Goal: Task Accomplishment & Management: Manage account settings

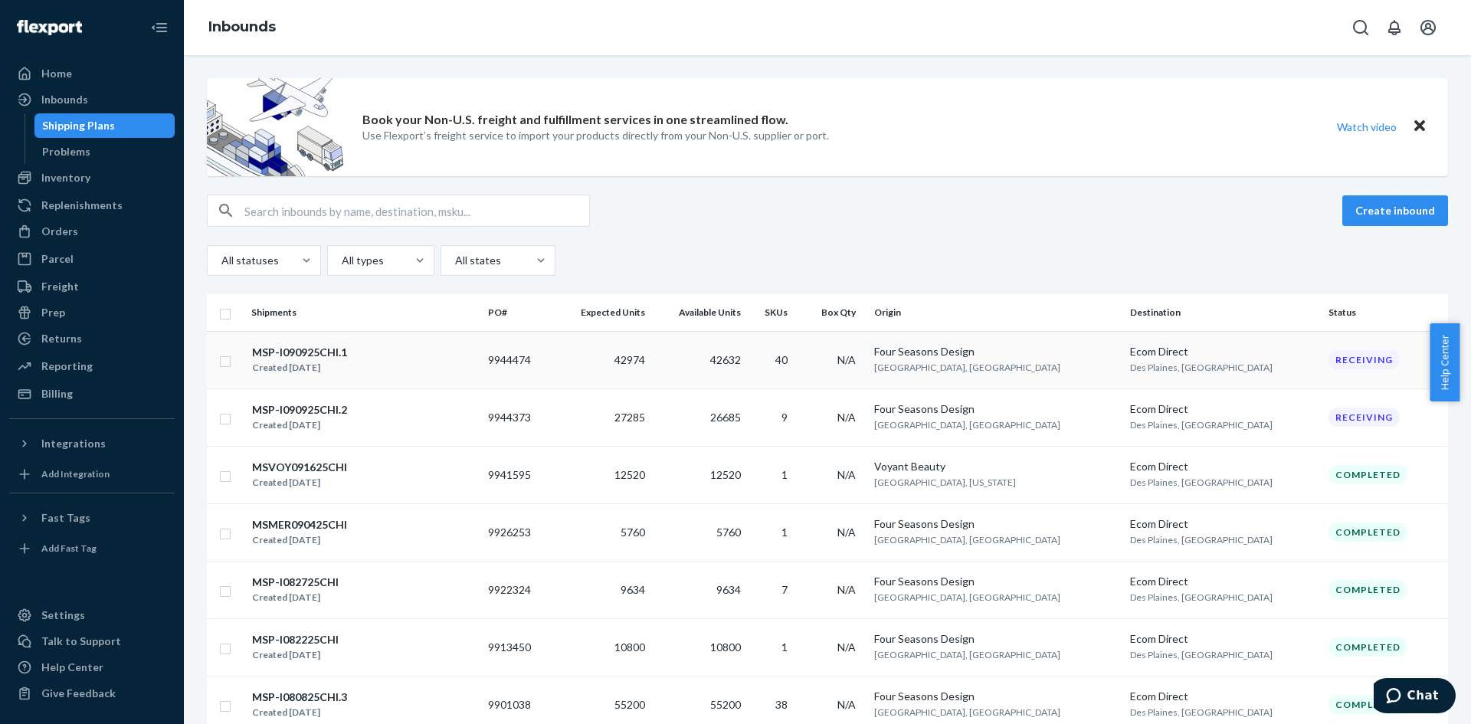
click at [426, 360] on div "MSP-I090925CHI.1 Created [DATE]" at bounding box center [363, 360] width 224 height 32
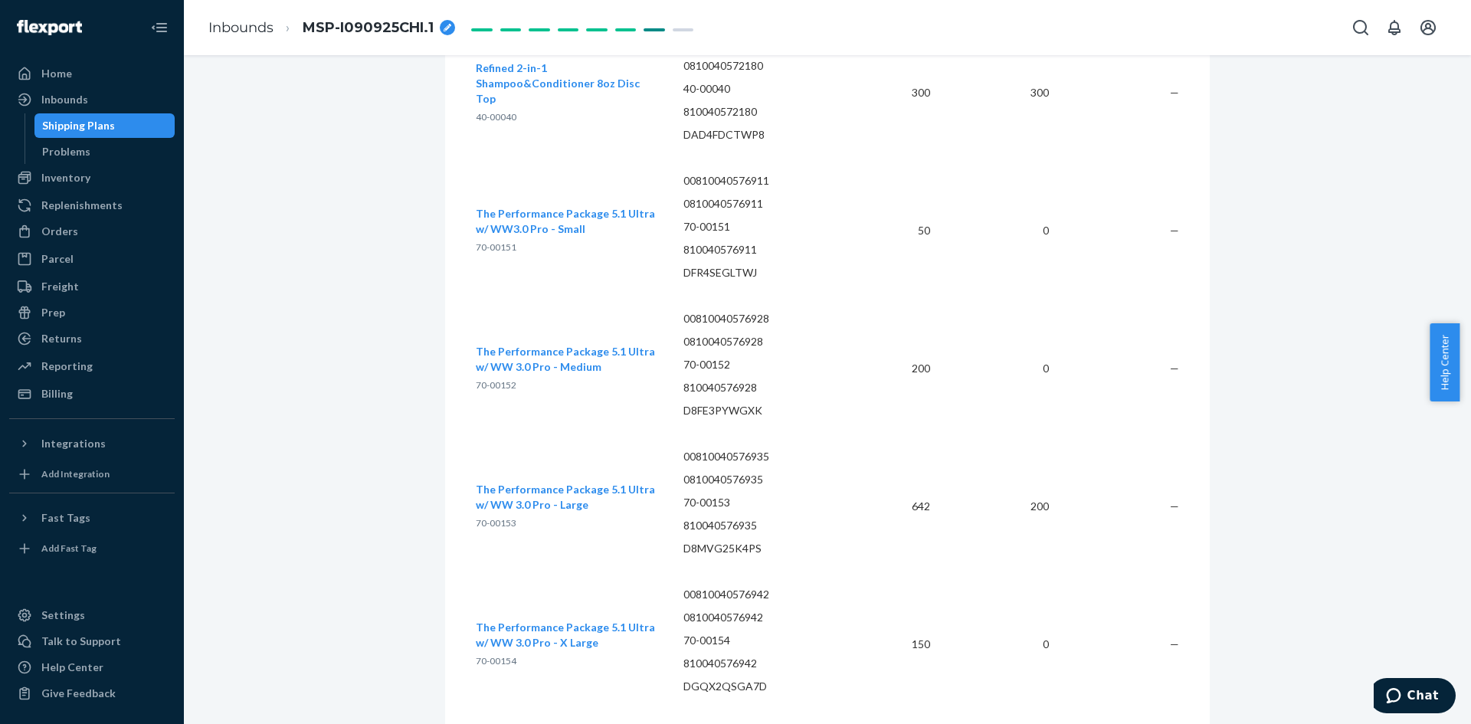
scroll to position [6458, 0]
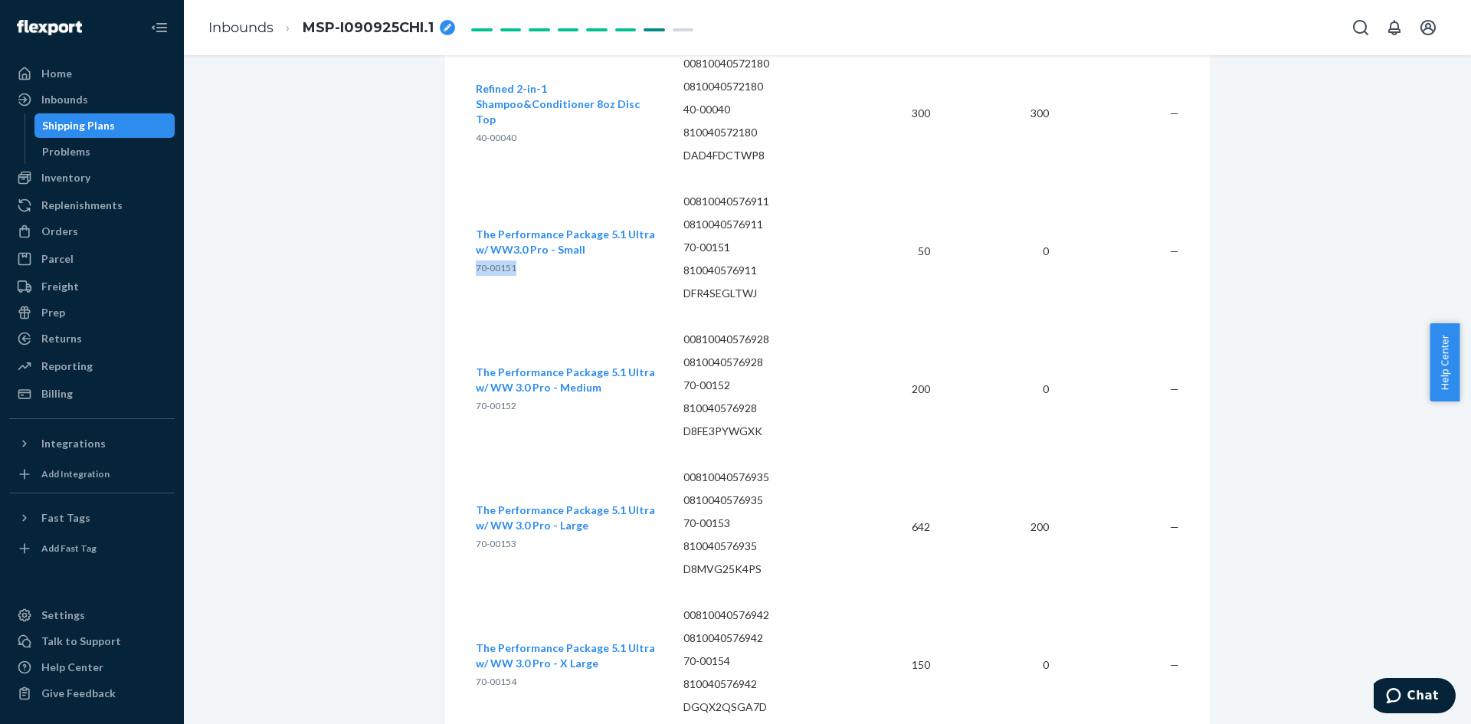
drag, startPoint x: 510, startPoint y: 244, endPoint x: 471, endPoint y: 249, distance: 39.4
click at [476, 262] on span "70-00151" at bounding box center [496, 267] width 41 height 11
copy span "70-00151"
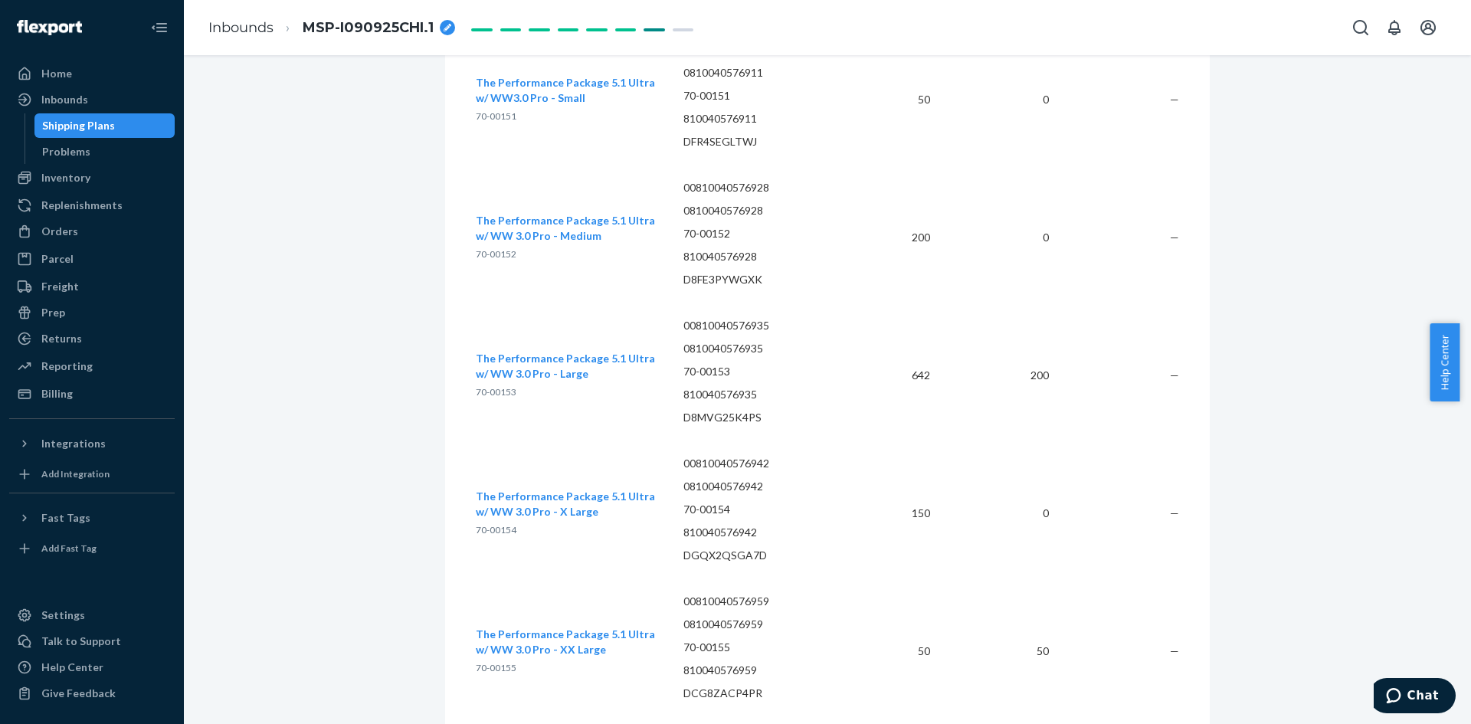
scroll to position [6534, 0]
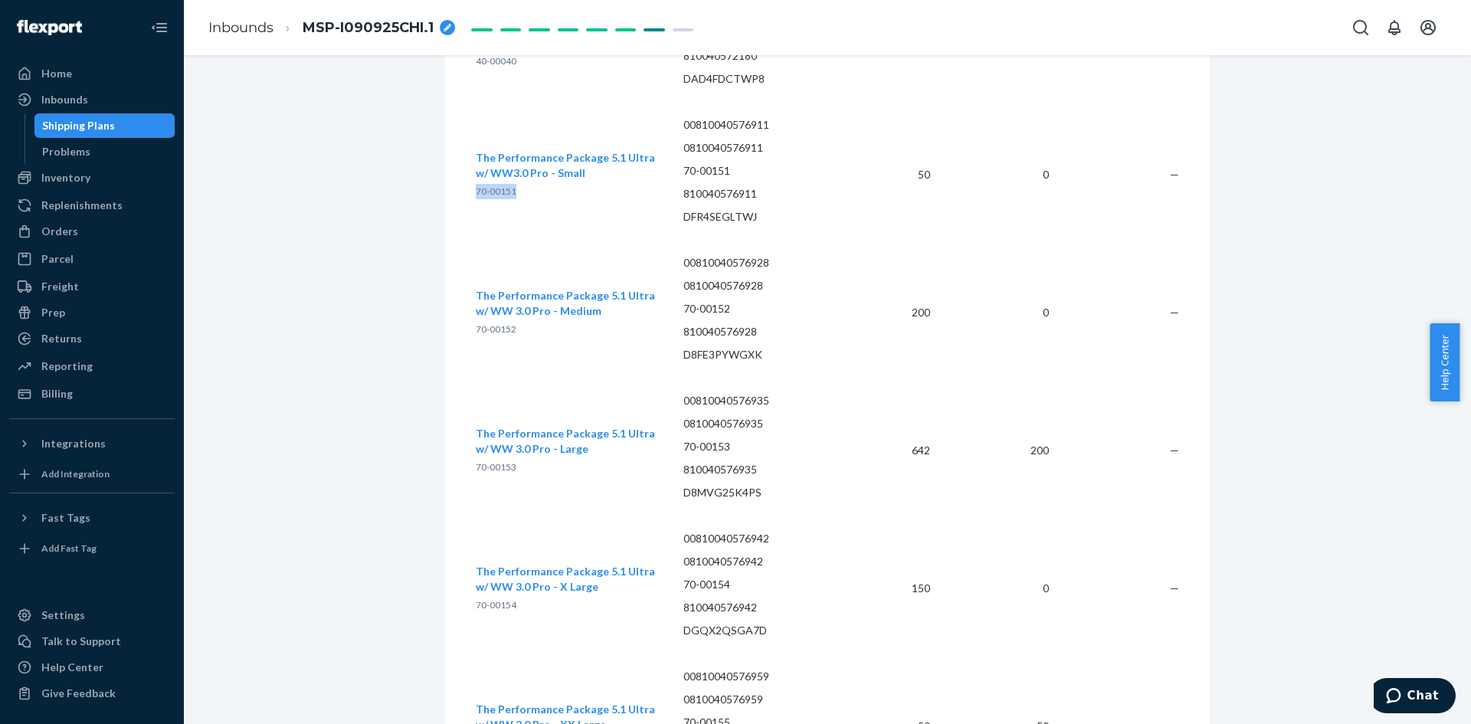
drag, startPoint x: 512, startPoint y: 164, endPoint x: 472, endPoint y: 172, distance: 40.6
click at [476, 184] on p "70-00151" at bounding box center [567, 191] width 183 height 15
copy span "70-00151"
click at [101, 191] on ul "Home Inbounds Shipping Plans Problems Inventory Products Replenishments Orders …" at bounding box center [91, 233] width 165 height 345
click at [101, 180] on div "Inventory" at bounding box center [92, 177] width 162 height 21
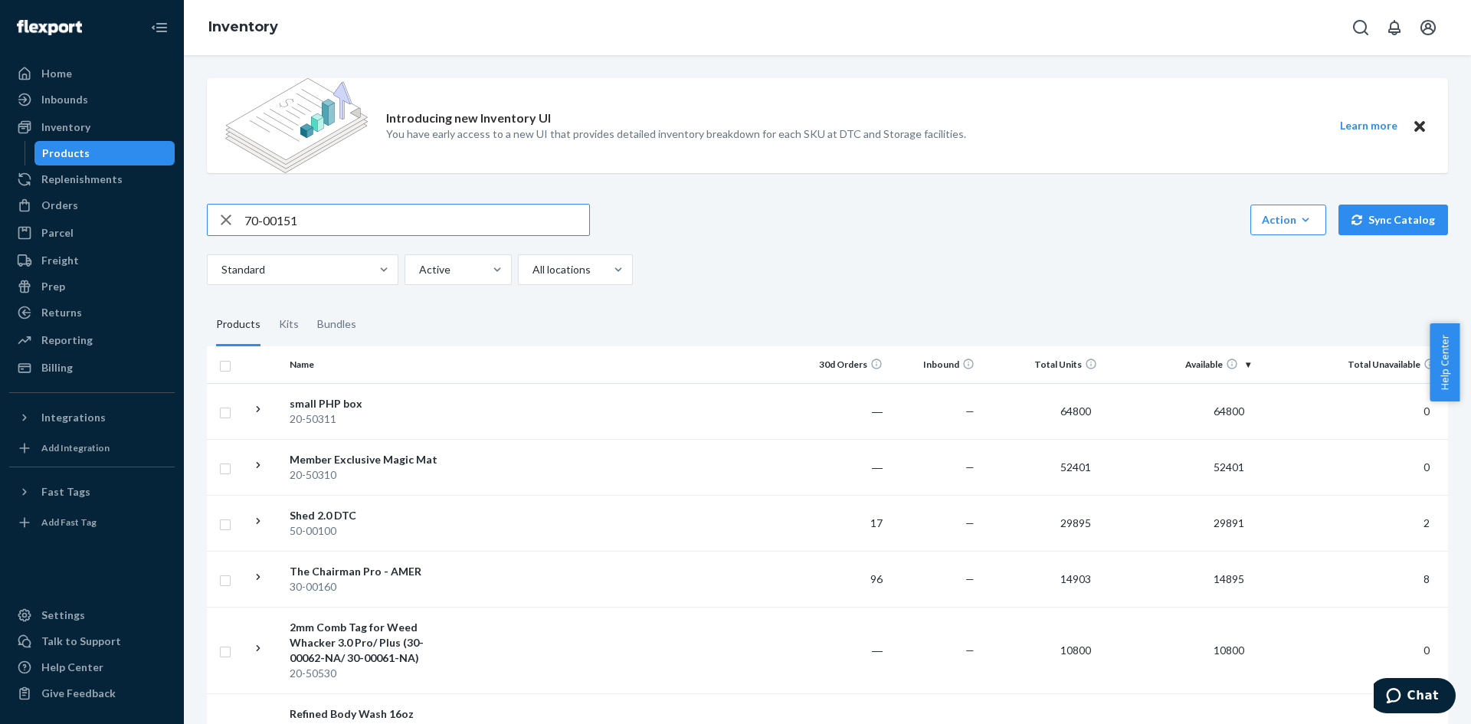
type input "70-00151"
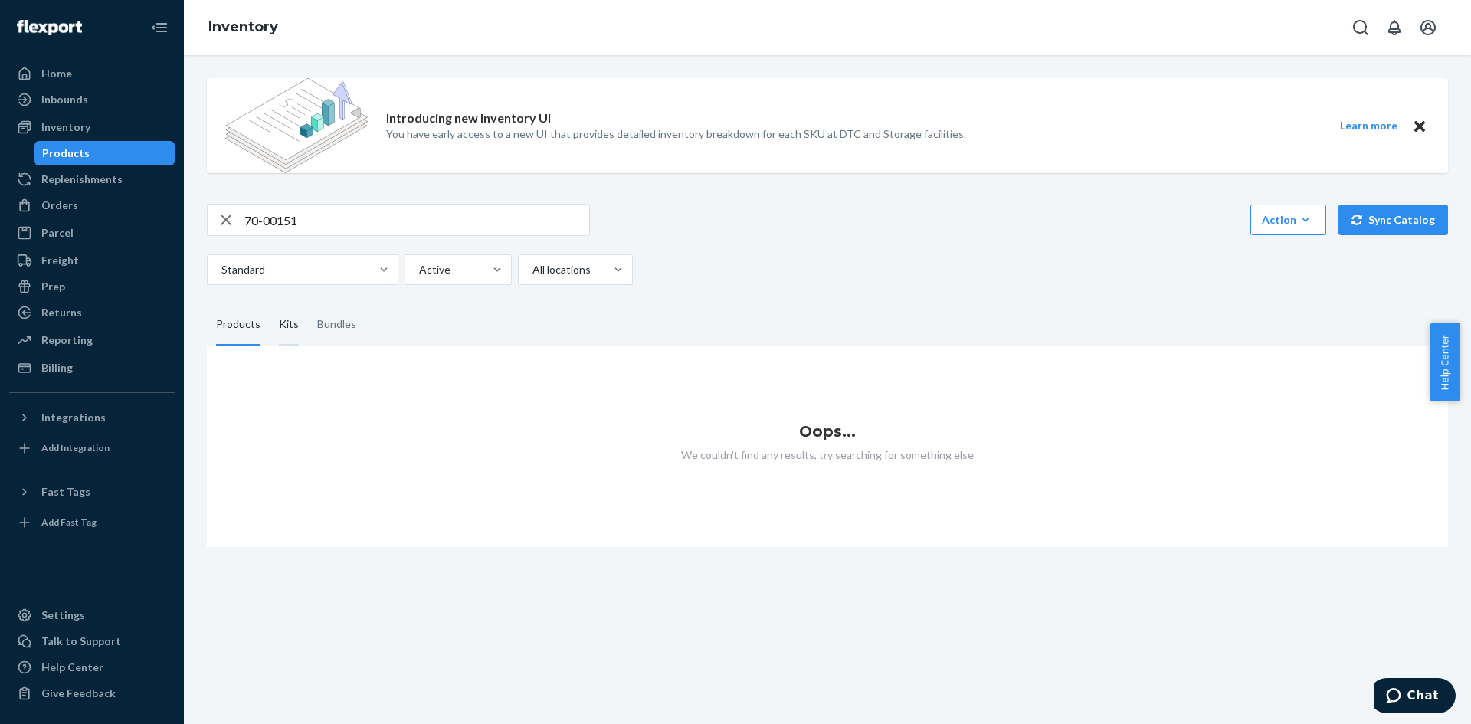
click at [281, 330] on div "Kits" at bounding box center [289, 324] width 20 height 43
click at [270, 303] on input "Kits" at bounding box center [270, 303] width 0 height 0
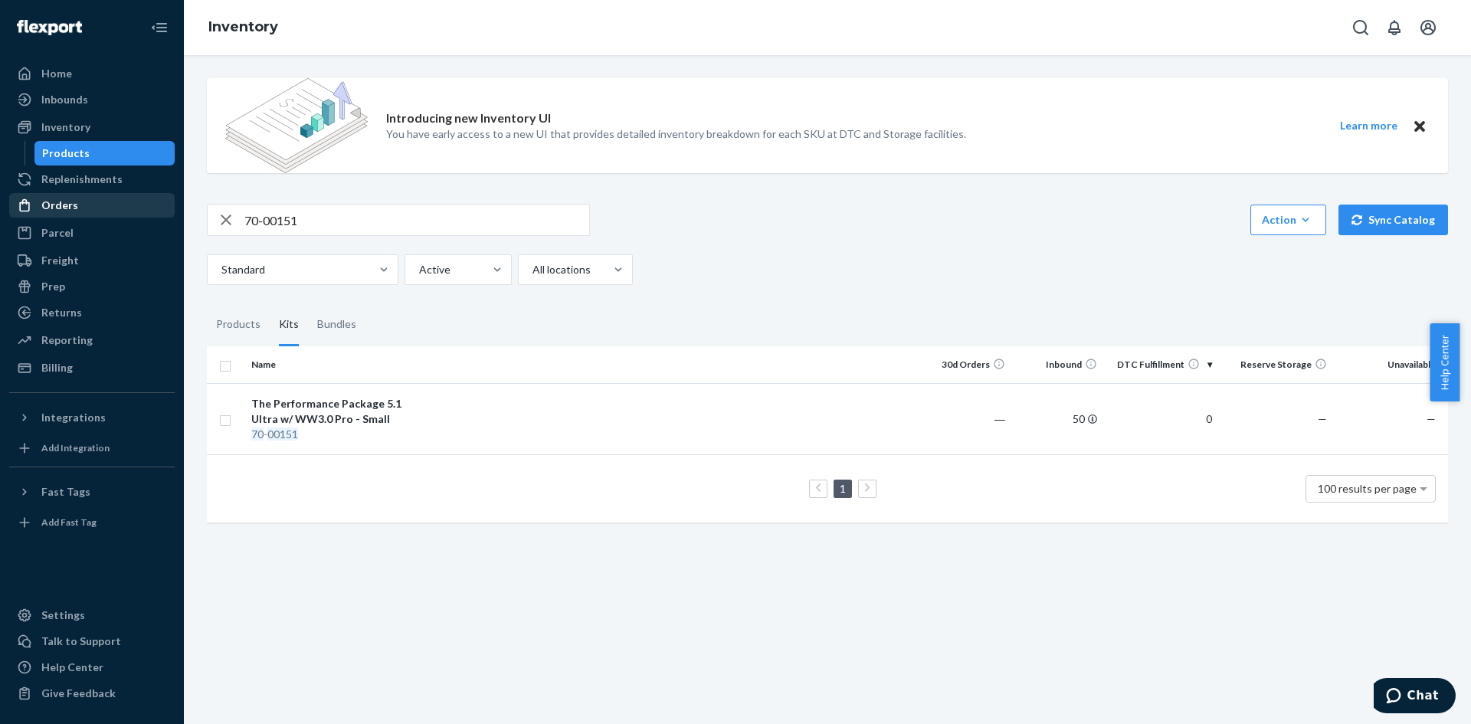
click at [89, 200] on div "Orders" at bounding box center [92, 205] width 162 height 21
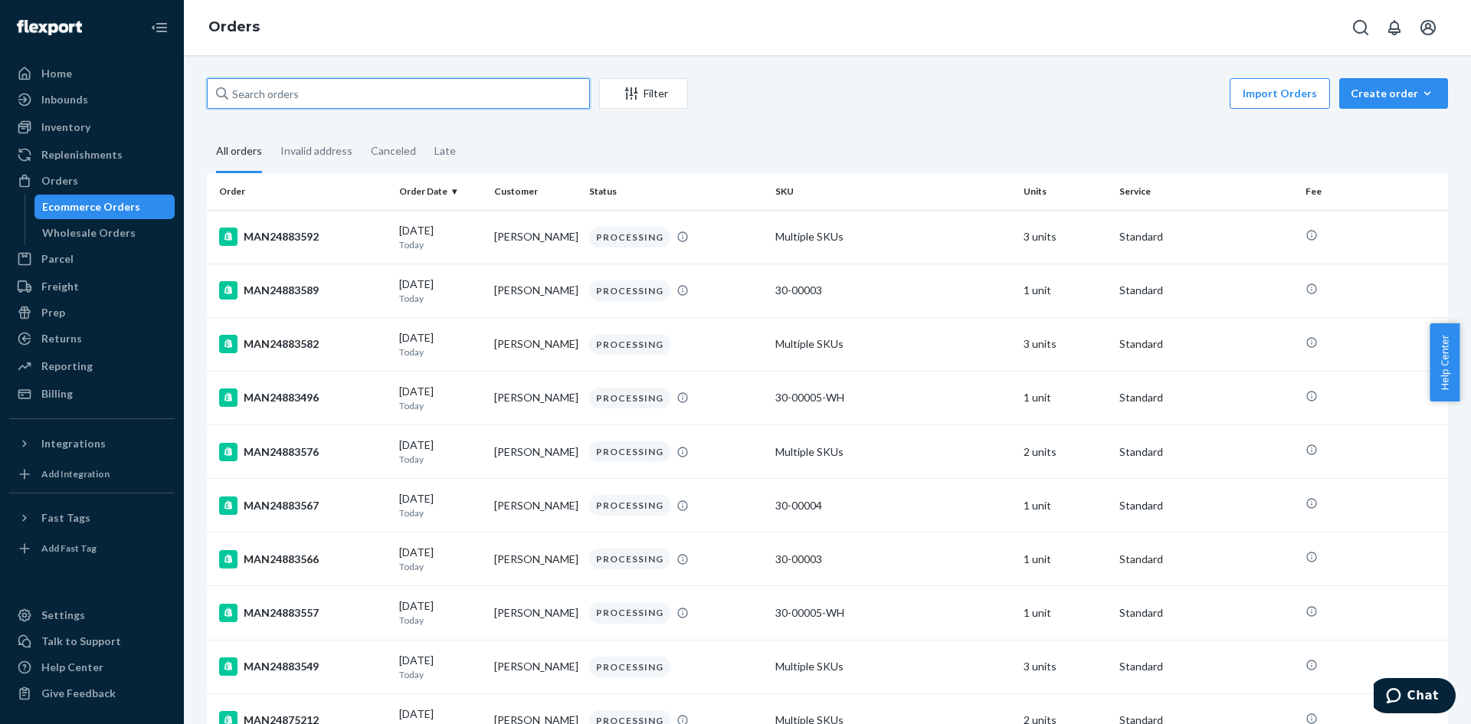
click at [353, 98] on input "text" at bounding box center [398, 93] width 383 height 31
paste input "MAN24864109"
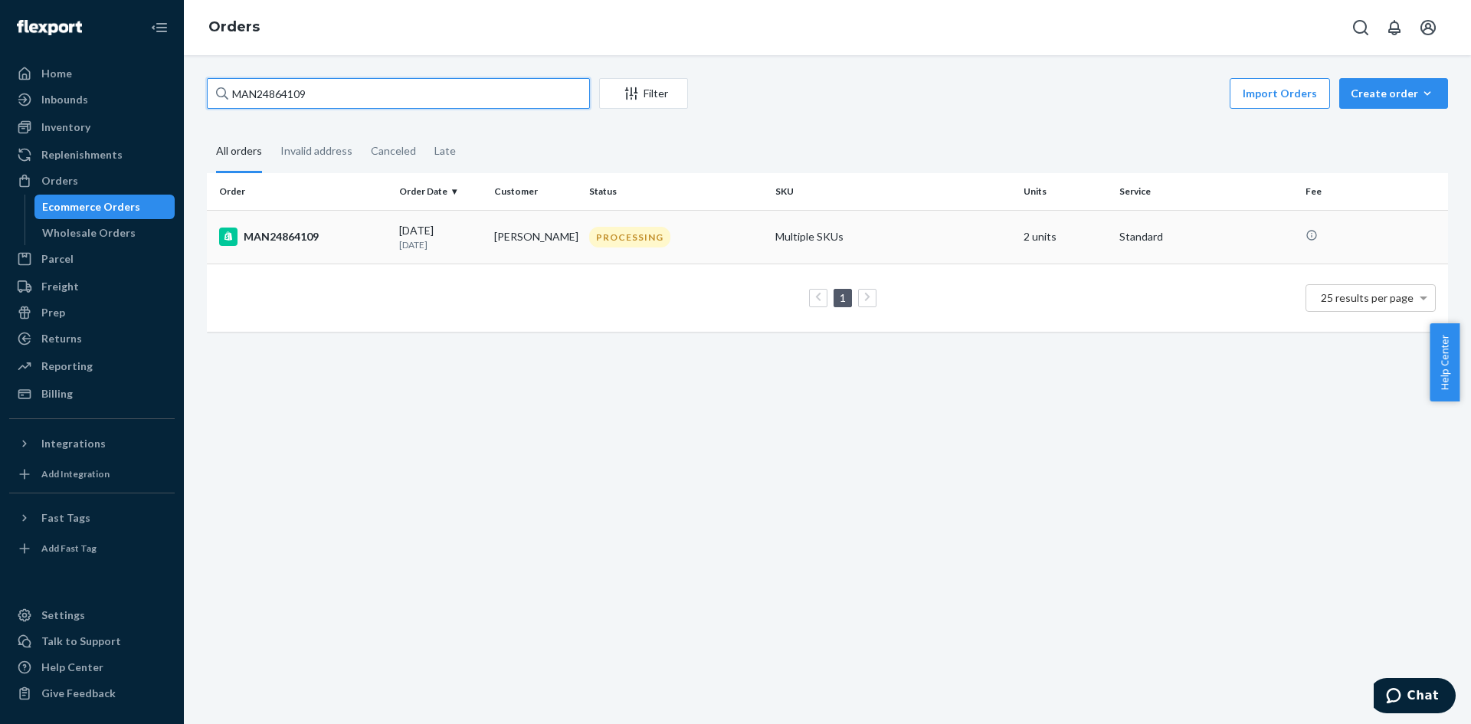
type input "MAN24864109"
click at [718, 245] on div "PROCESSING" at bounding box center [676, 237] width 180 height 21
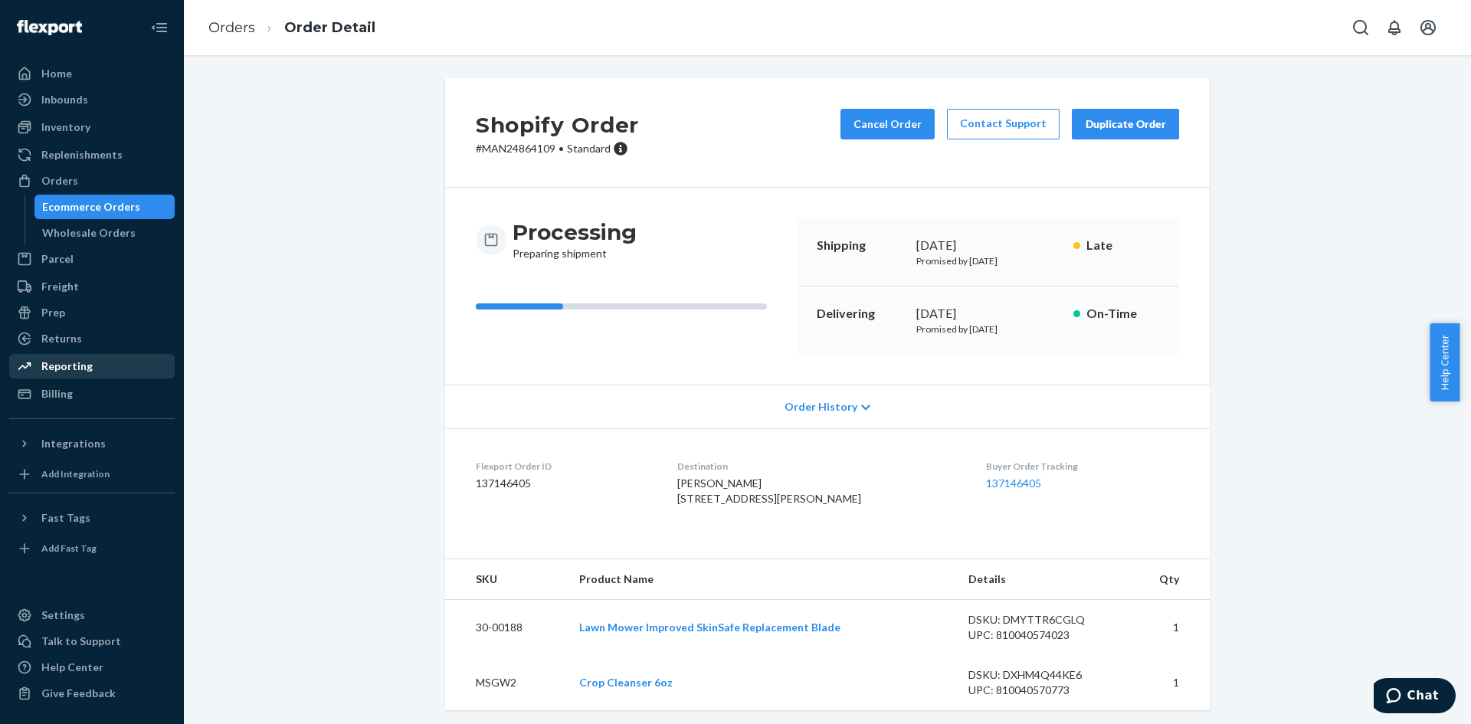
click at [105, 368] on div "Reporting" at bounding box center [92, 365] width 162 height 21
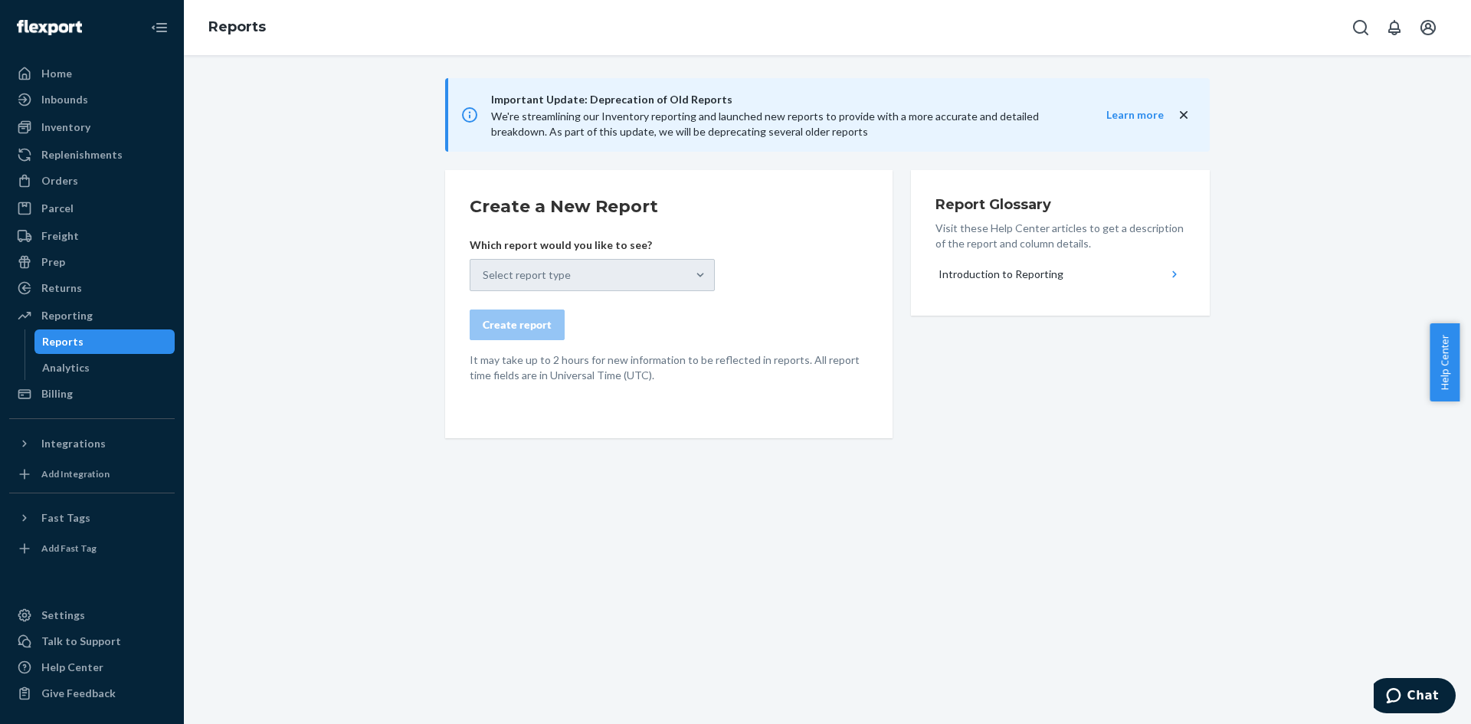
click at [683, 270] on div "Select report type" at bounding box center [592, 275] width 245 height 32
click at [1180, 116] on icon "close" at bounding box center [1184, 114] width 8 height 8
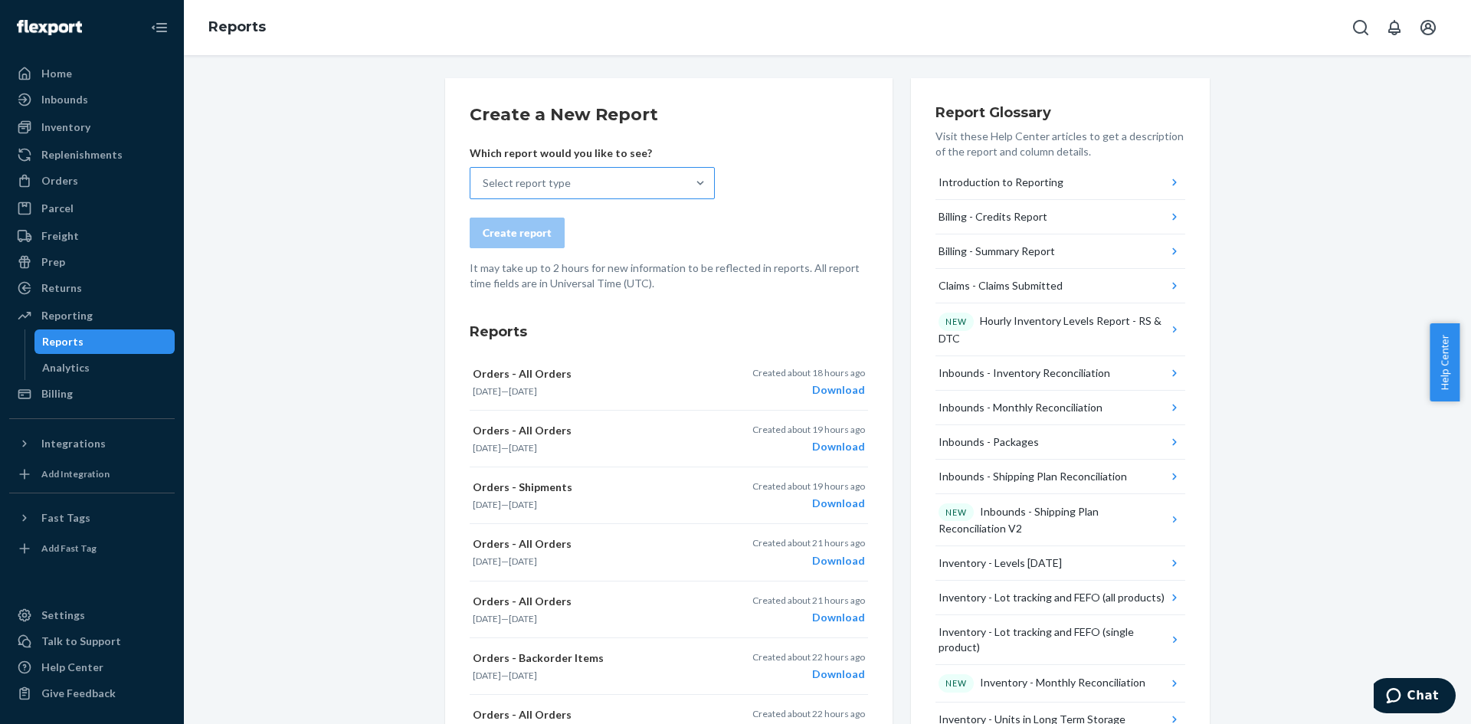
click at [644, 174] on div "Select report type" at bounding box center [578, 183] width 216 height 31
click at [484, 175] on input "Select report type" at bounding box center [484, 182] width 2 height 15
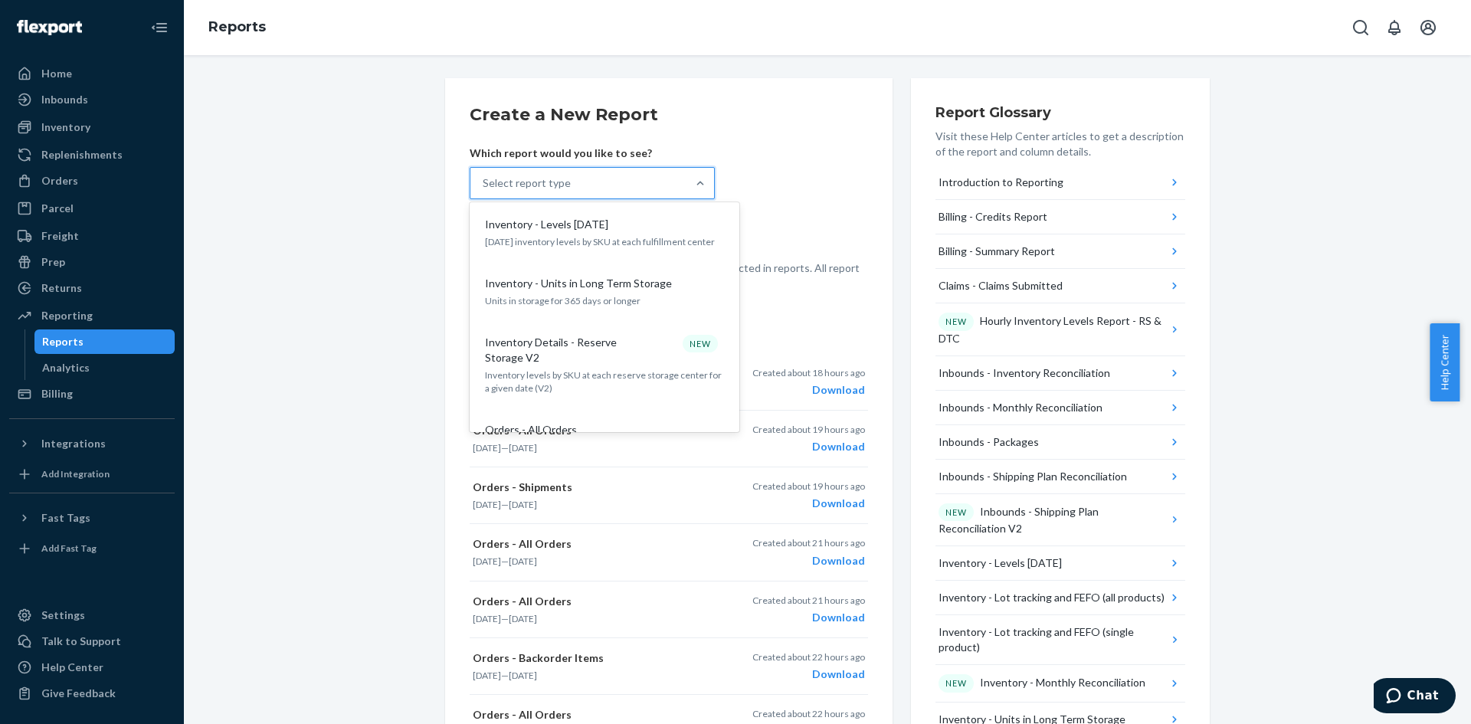
scroll to position [1226, 0]
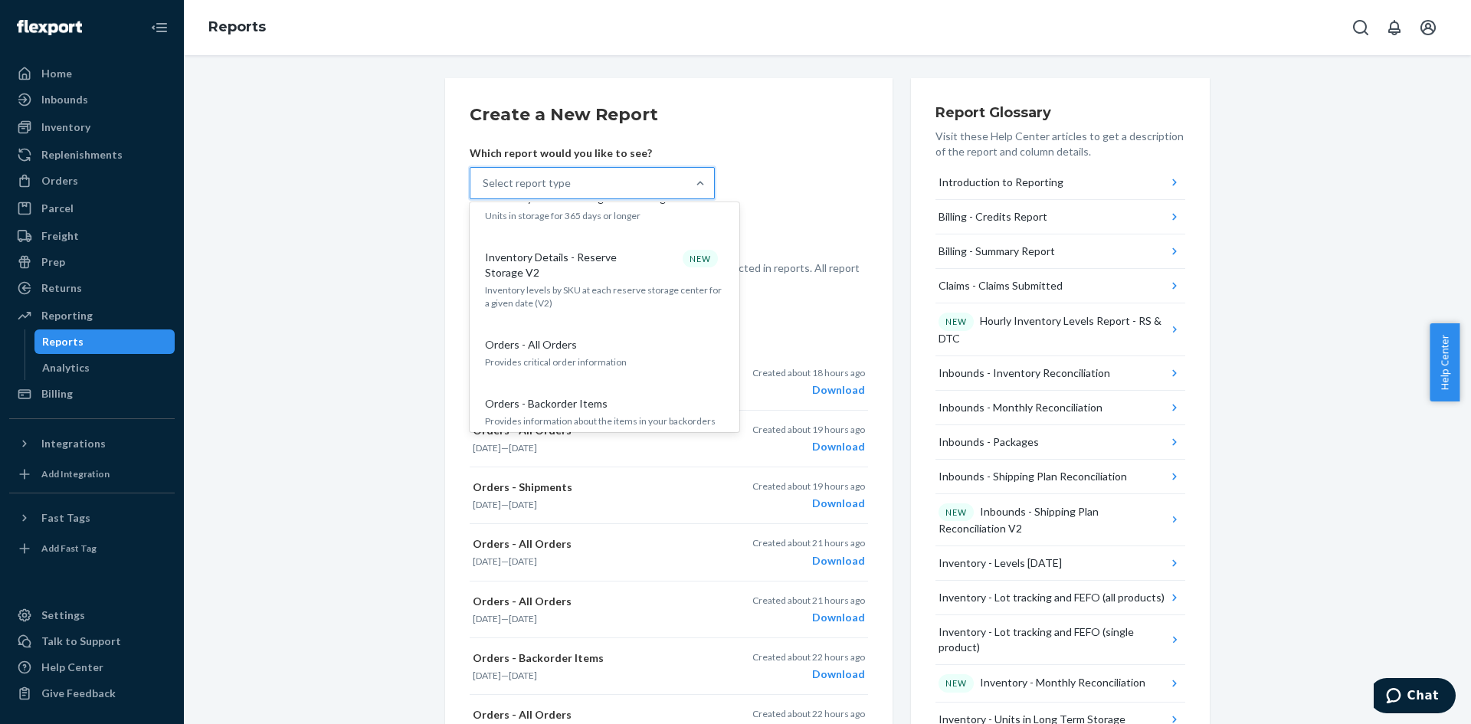
click at [642, 355] on p "Provides critical order information" at bounding box center [604, 361] width 239 height 13
click at [484, 191] on input "option Orders - All Orders focused, 19 of 33. 33 results available. Use Up and …" at bounding box center [484, 182] width 2 height 15
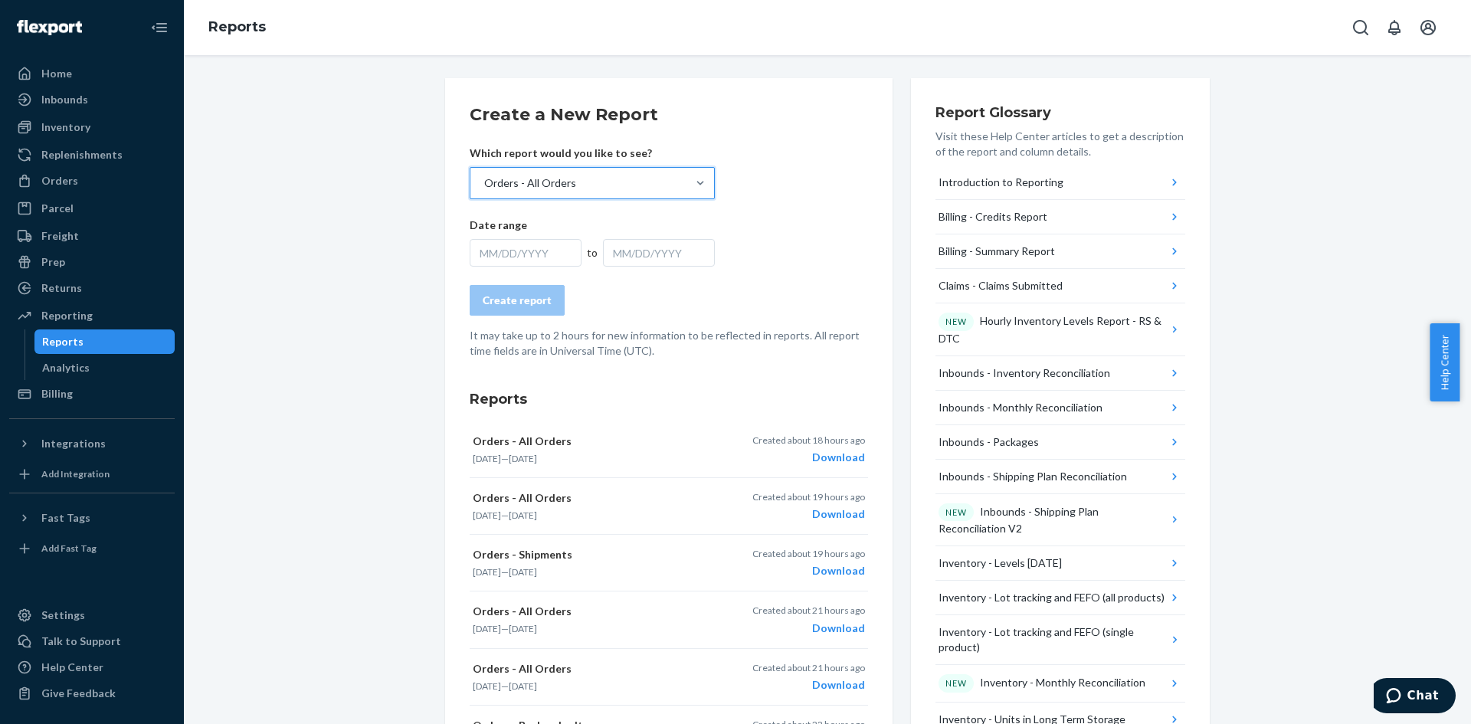
click at [523, 254] on div "MM/DD/YYYY" at bounding box center [526, 253] width 112 height 28
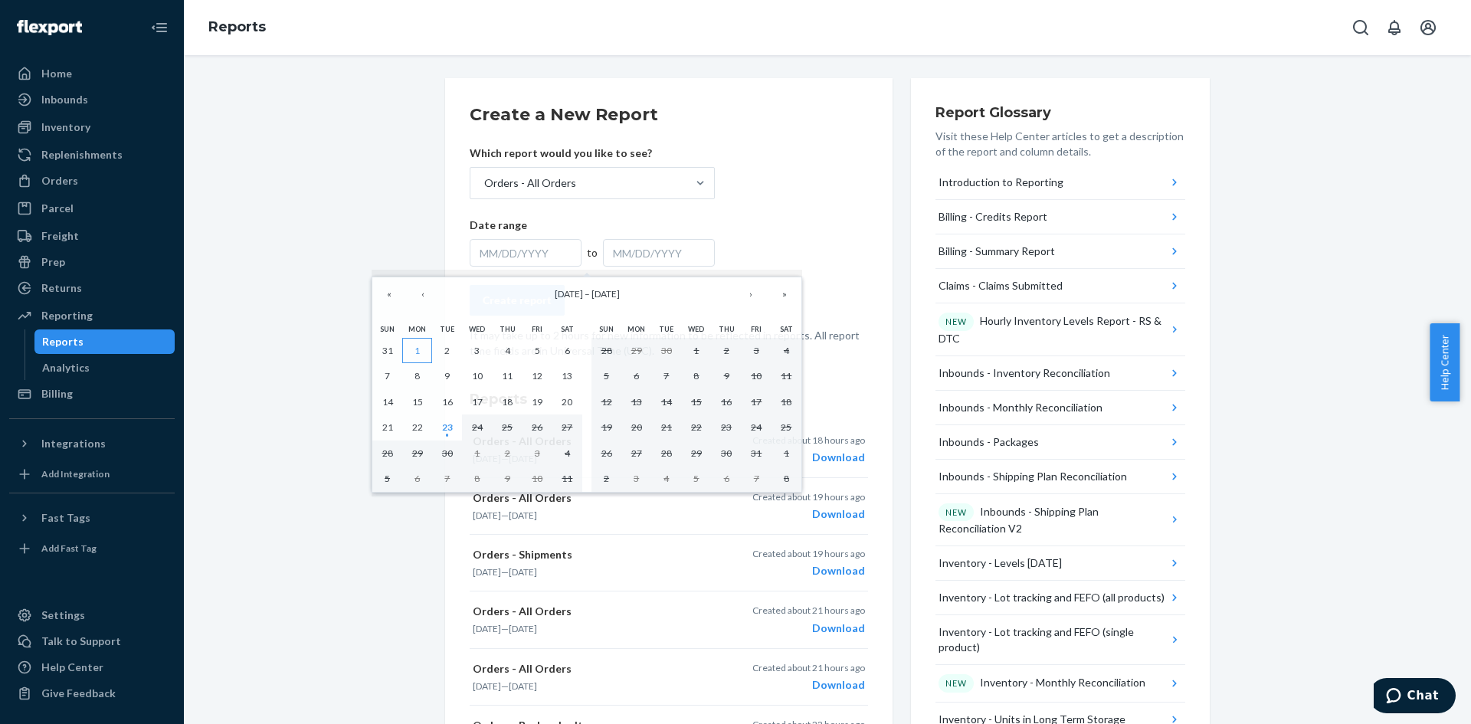
click at [418, 350] on abbr "1" at bounding box center [416, 350] width 5 height 11
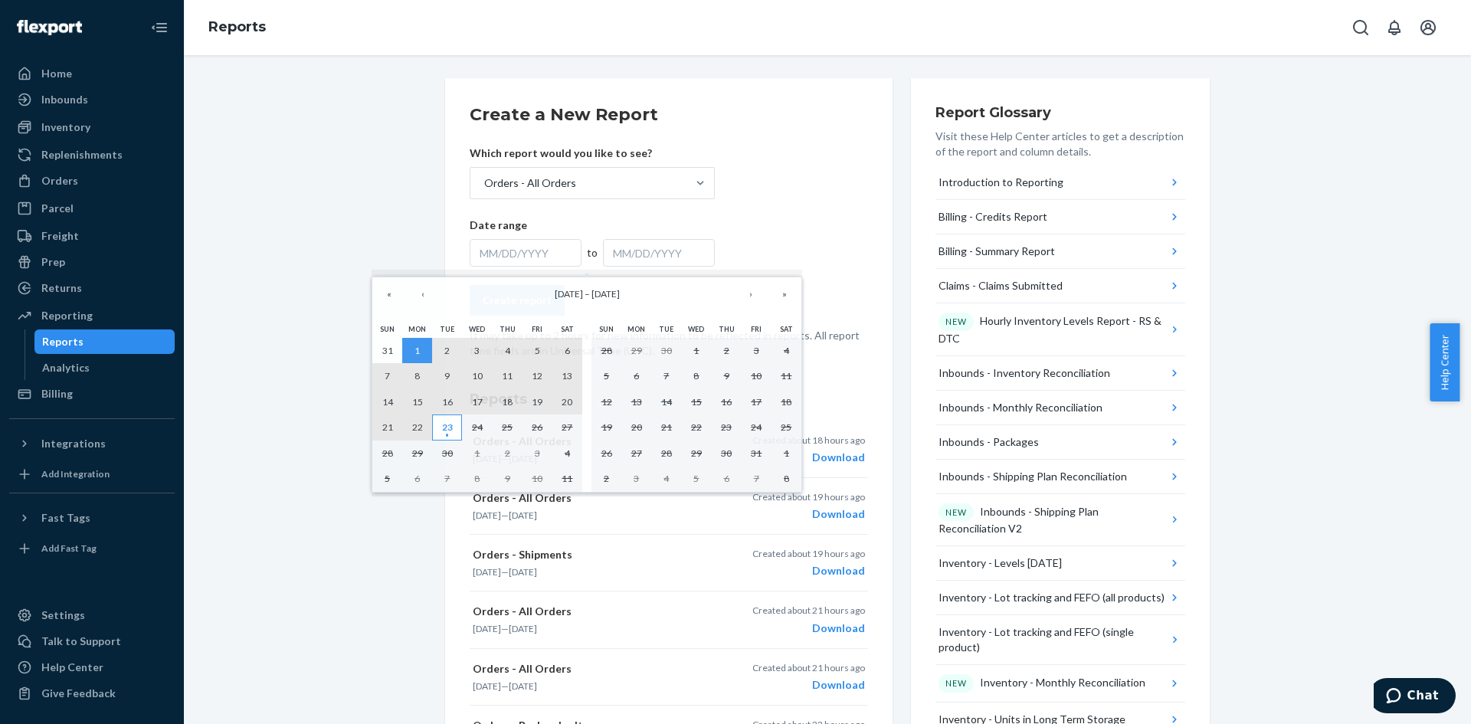
click at [447, 429] on abbr "23" at bounding box center [447, 426] width 11 height 11
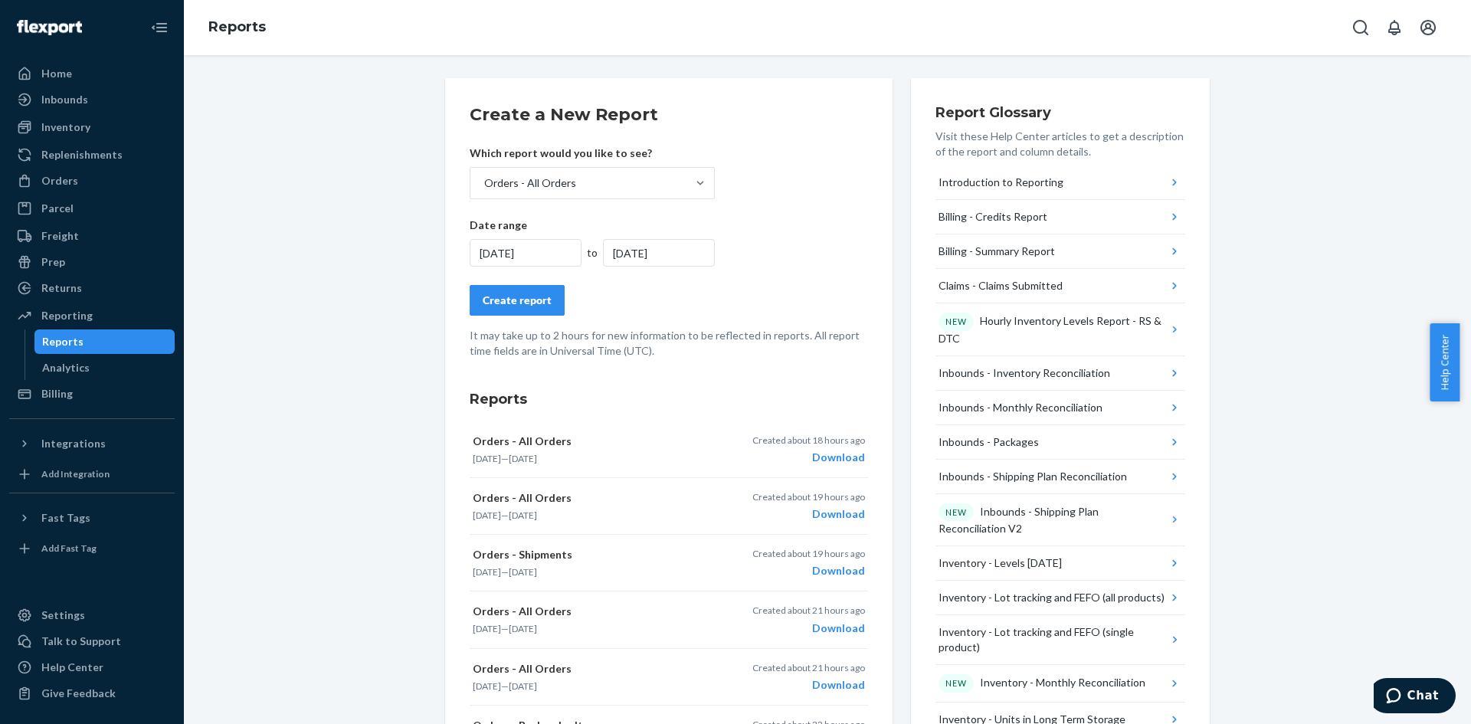
click at [524, 292] on button "Create report" at bounding box center [517, 300] width 95 height 31
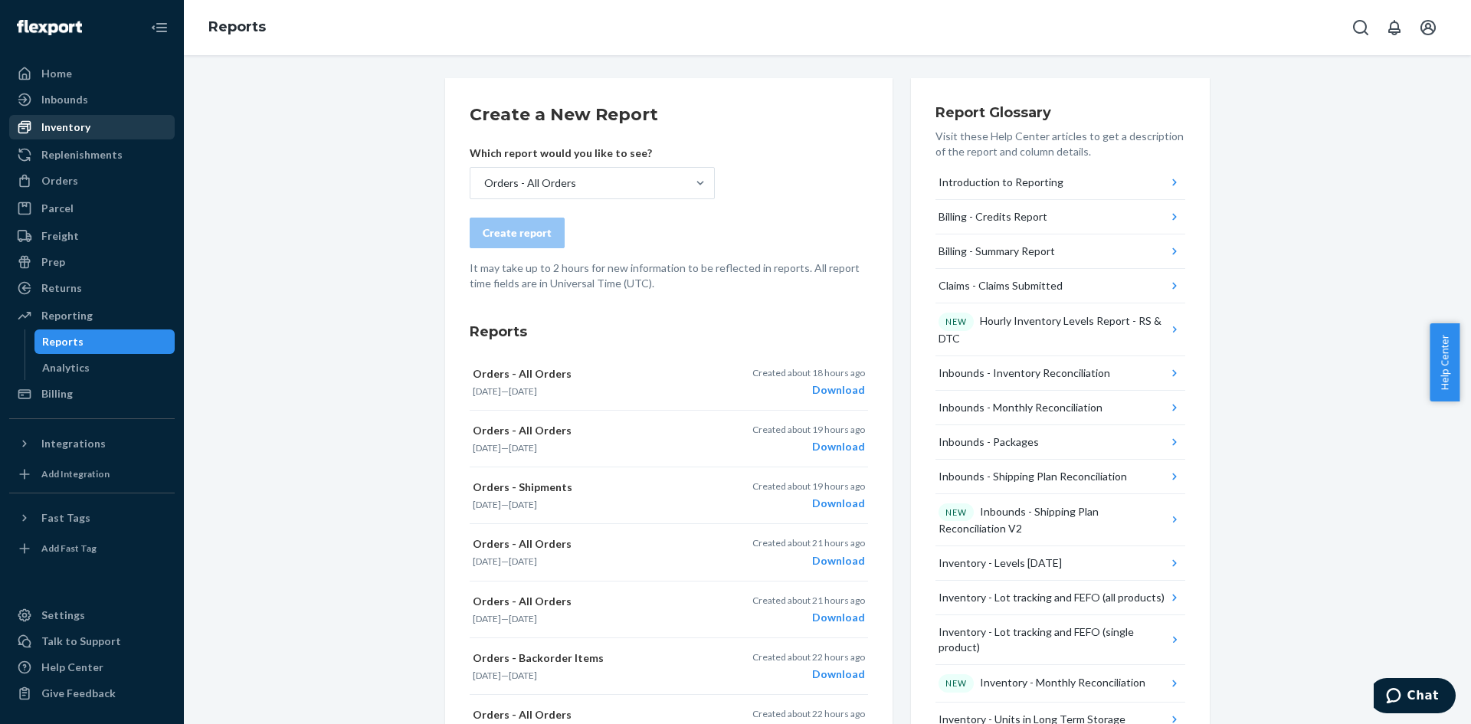
click at [77, 129] on div "Inventory" at bounding box center [65, 126] width 49 height 15
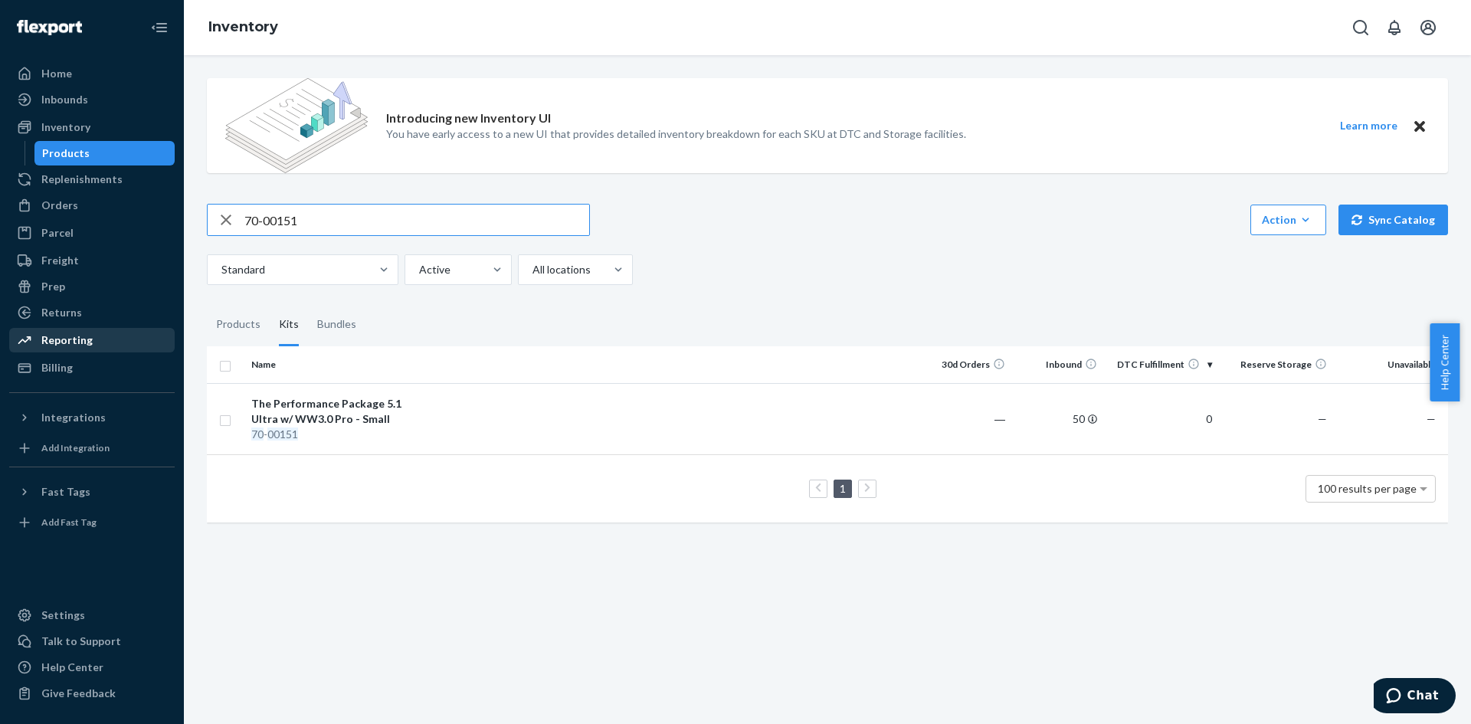
click at [80, 340] on div "Reporting" at bounding box center [66, 339] width 51 height 15
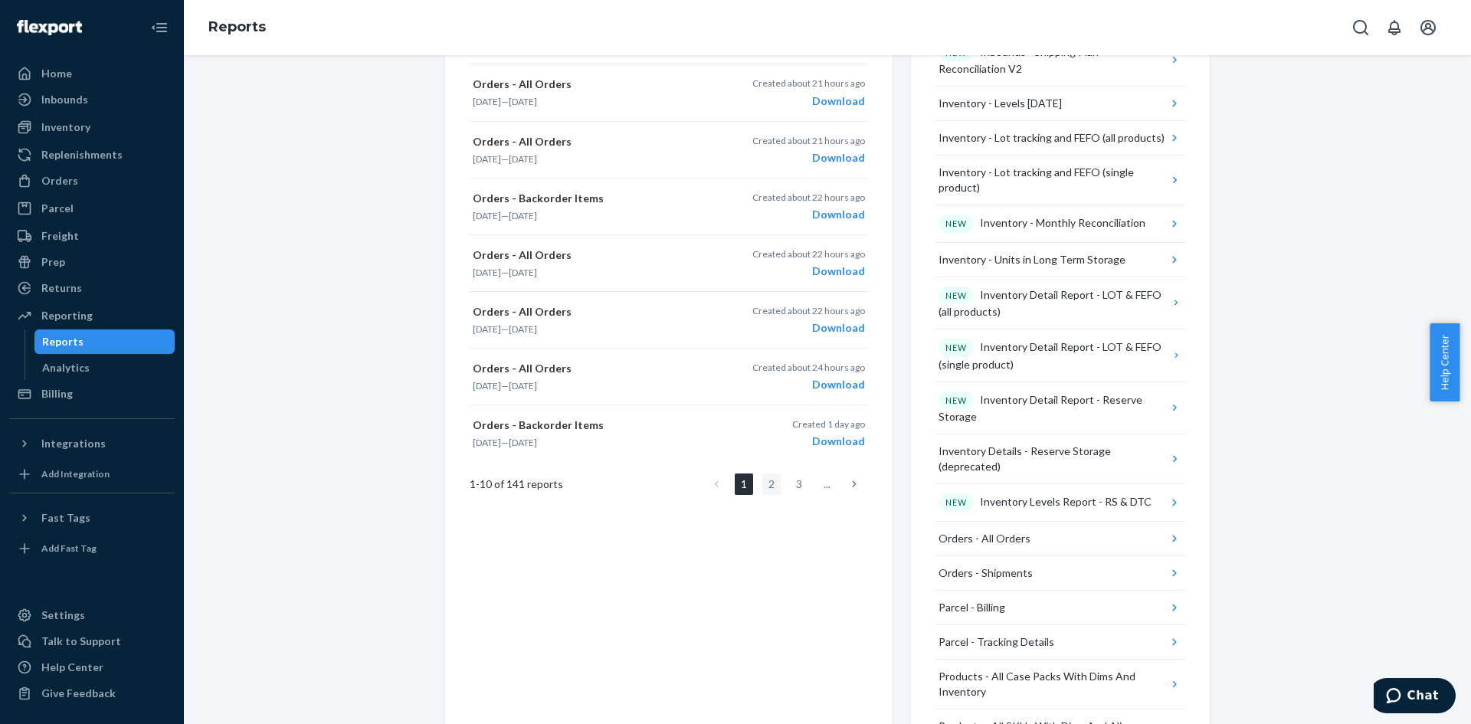
click at [767, 494] on link "2" at bounding box center [771, 483] width 18 height 21
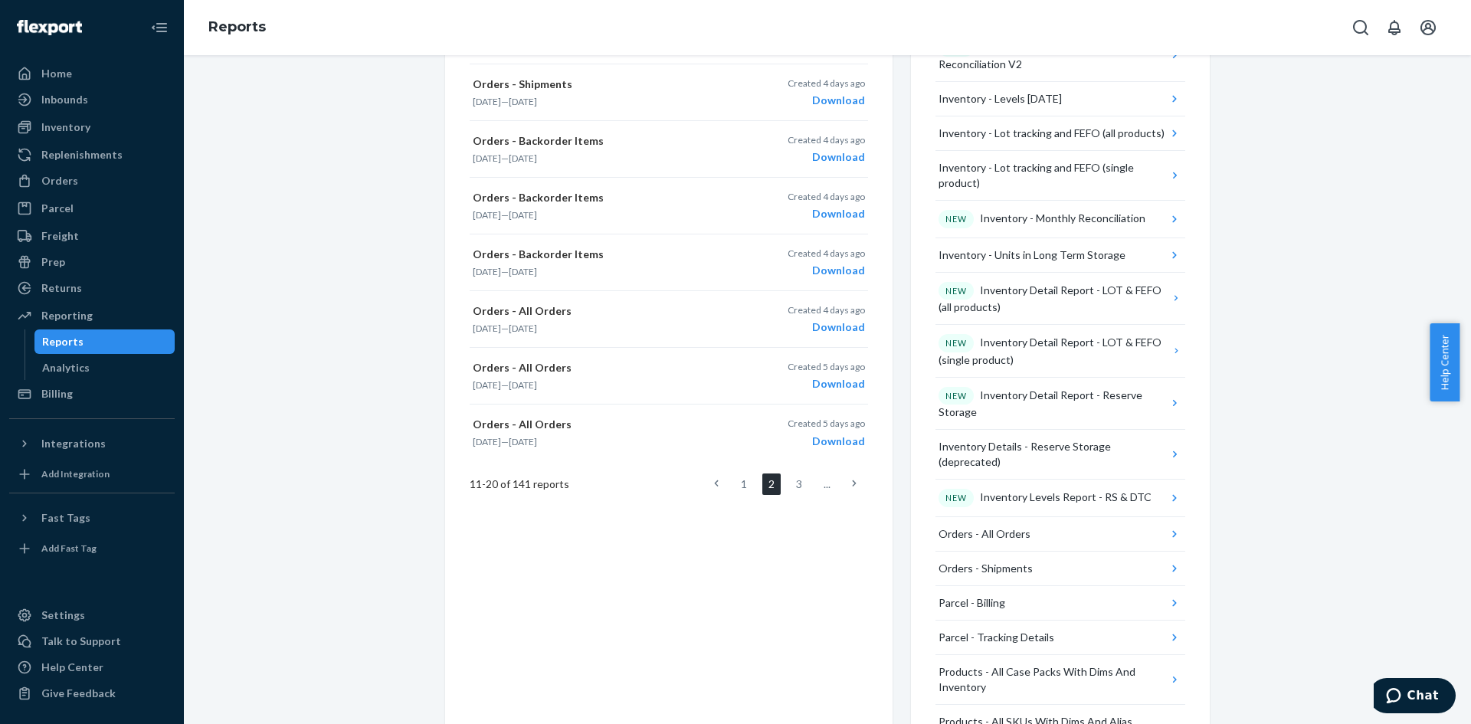
click at [751, 490] on ul "1 2 3 ..." at bounding box center [784, 483] width 165 height 21
click at [741, 486] on link "1" at bounding box center [744, 483] width 18 height 21
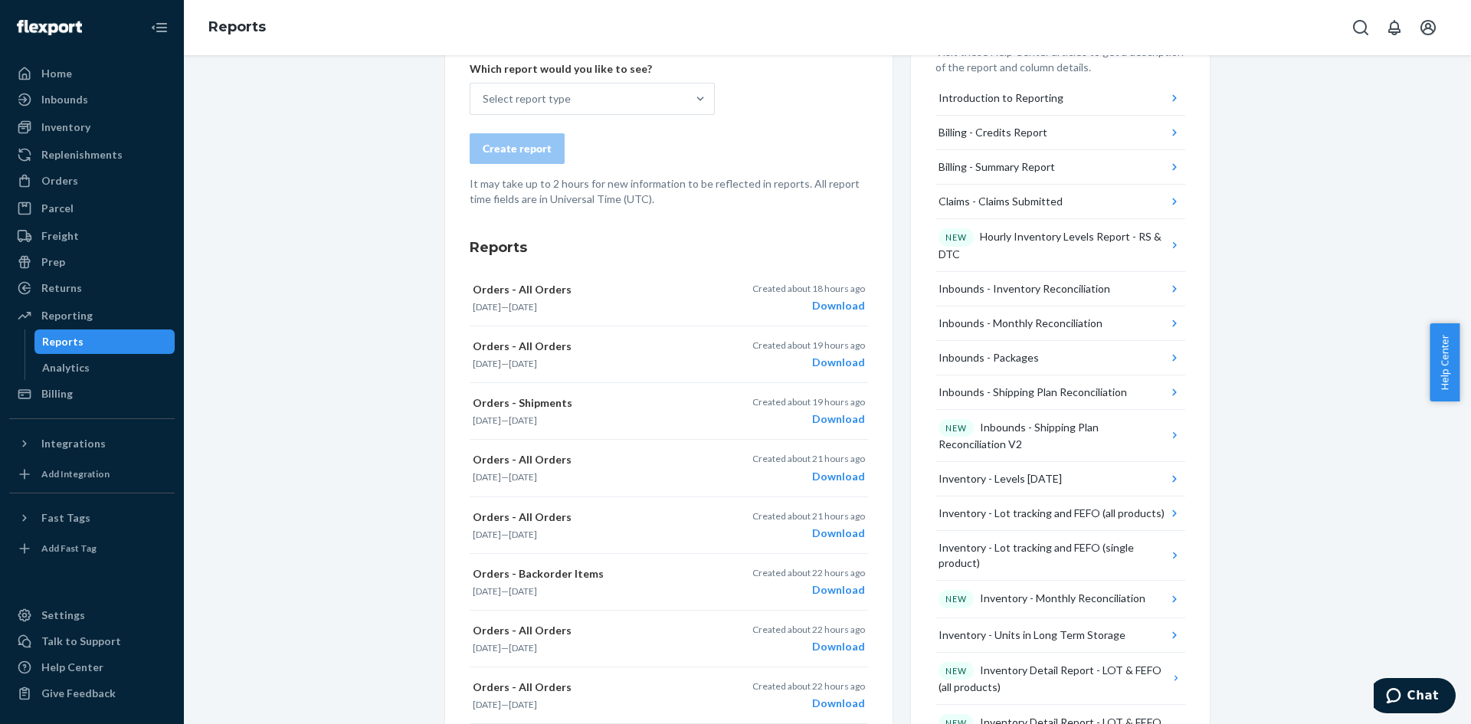
scroll to position [0, 0]
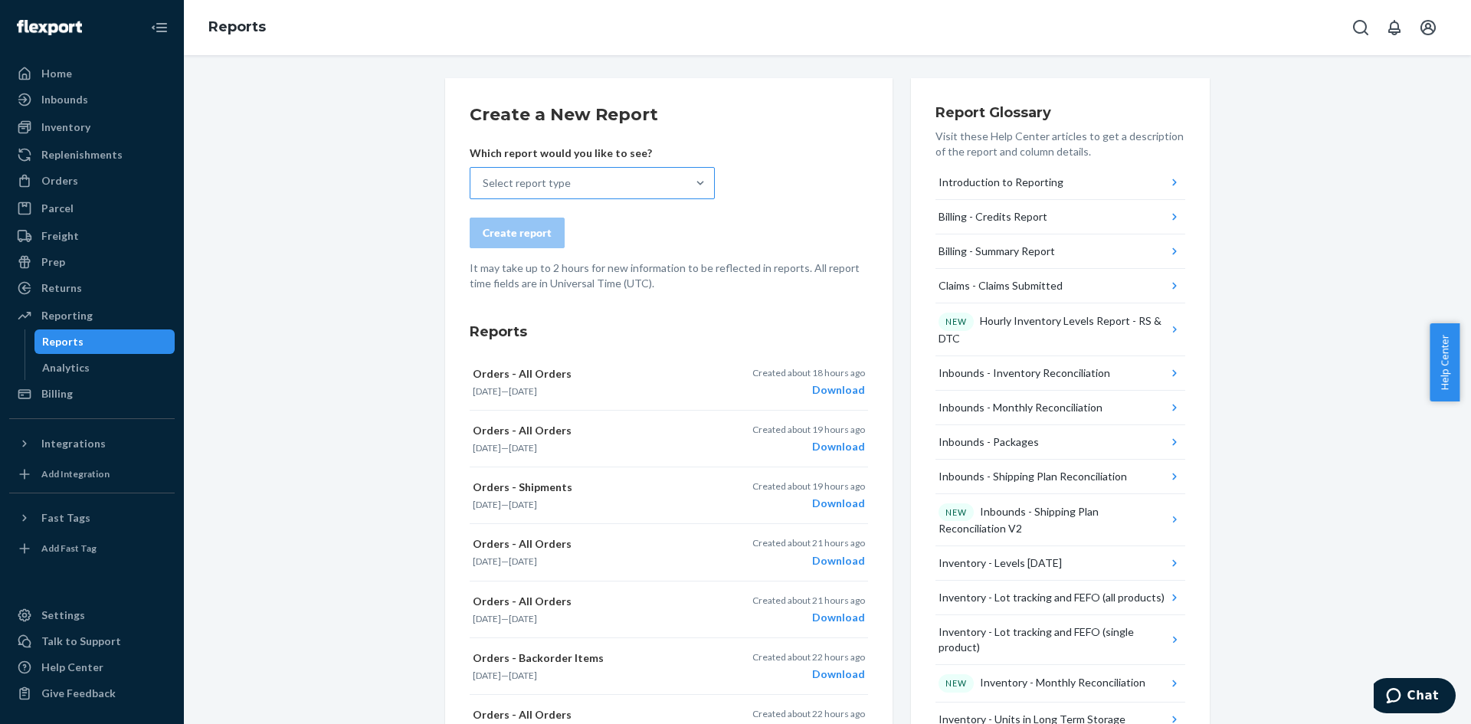
click at [578, 176] on div "Select report type" at bounding box center [578, 183] width 216 height 31
click at [484, 176] on input "Select report type" at bounding box center [484, 182] width 2 height 15
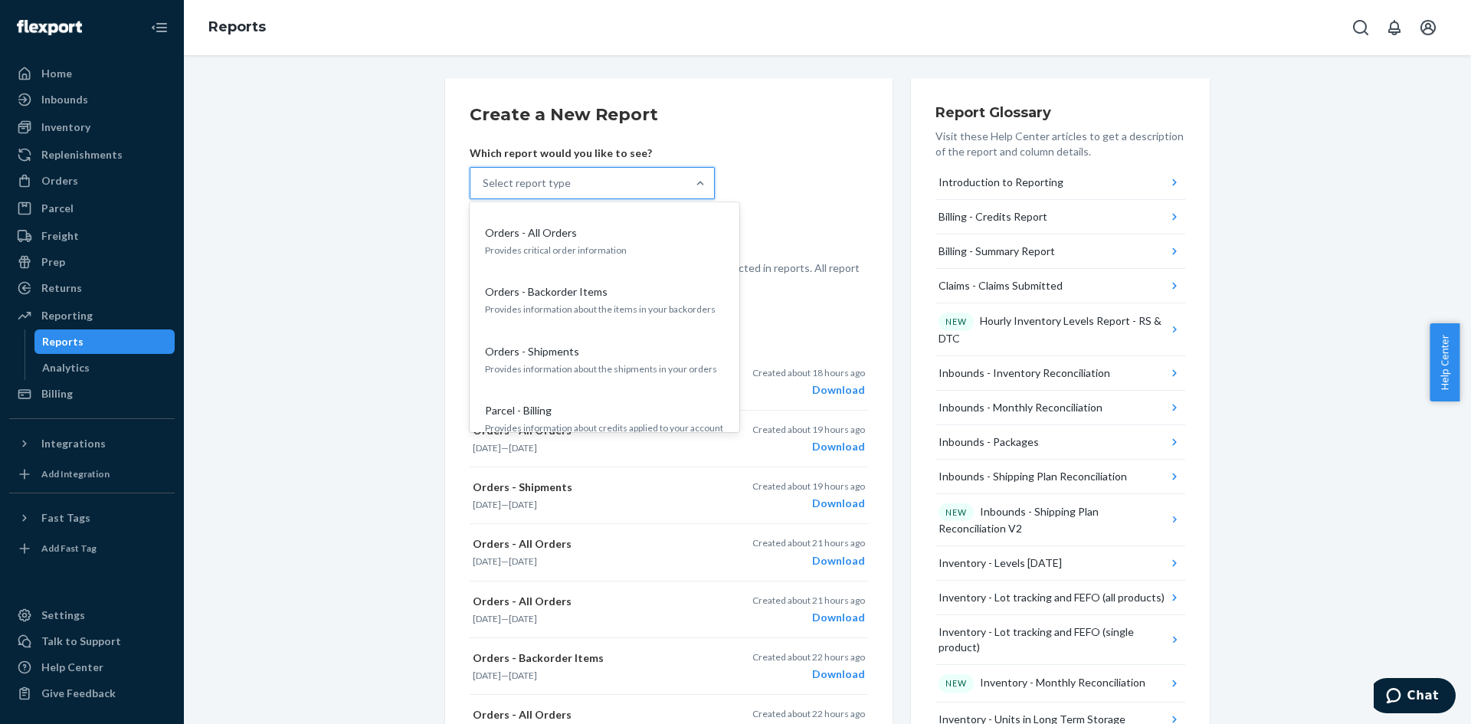
scroll to position [1226, 0]
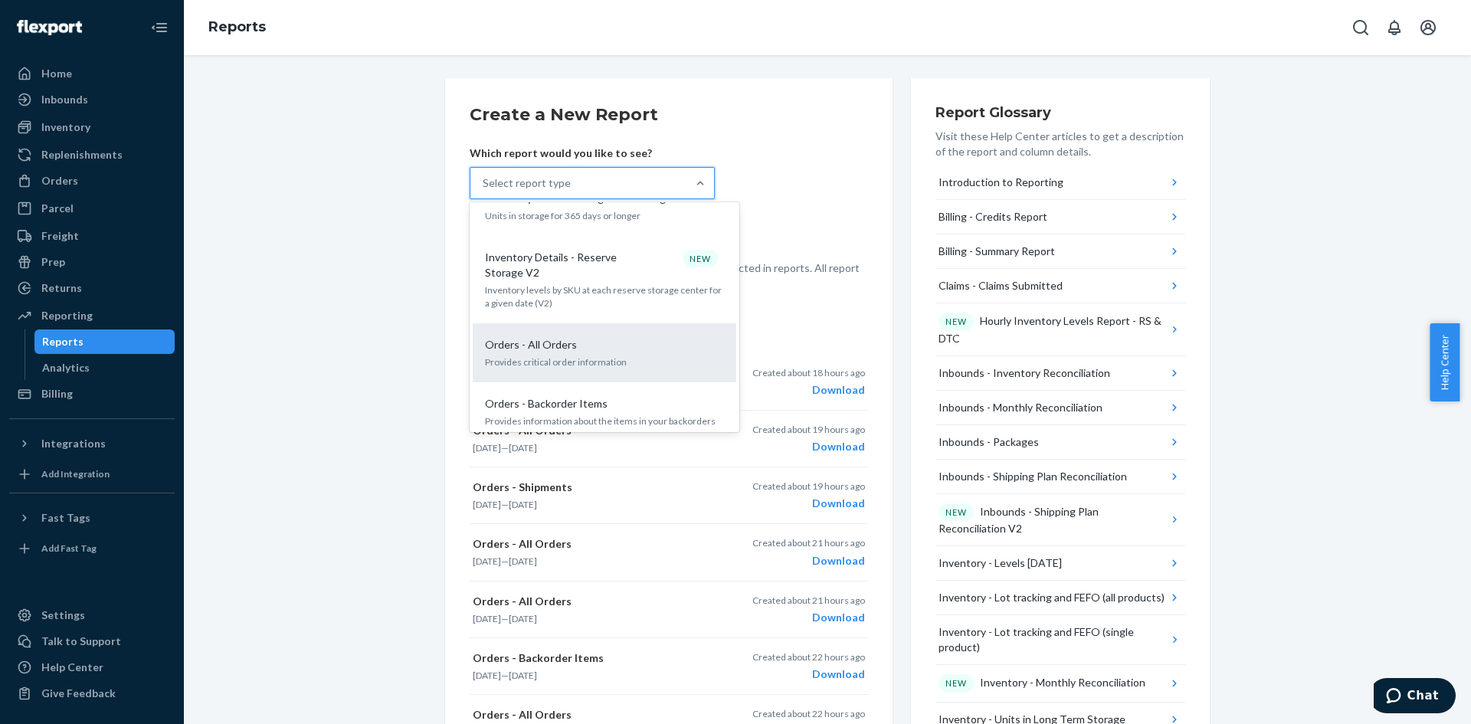
click at [601, 355] on p "Provides critical order information" at bounding box center [604, 361] width 239 height 13
click at [484, 191] on input "option Orders - All Orders focused, 19 of 33. 33 results available. Use Up and …" at bounding box center [484, 182] width 2 height 15
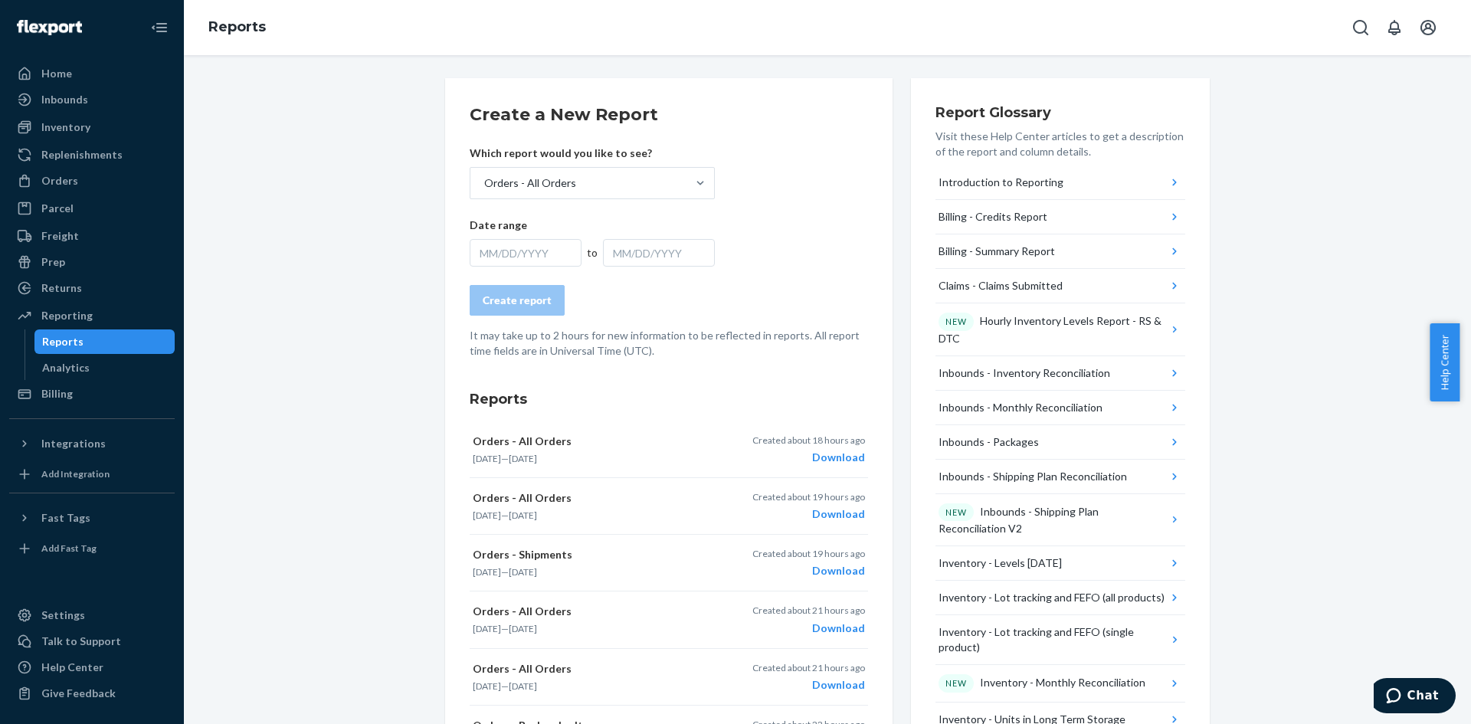
click at [522, 255] on div "MM/DD/YYYY" at bounding box center [526, 253] width 112 height 28
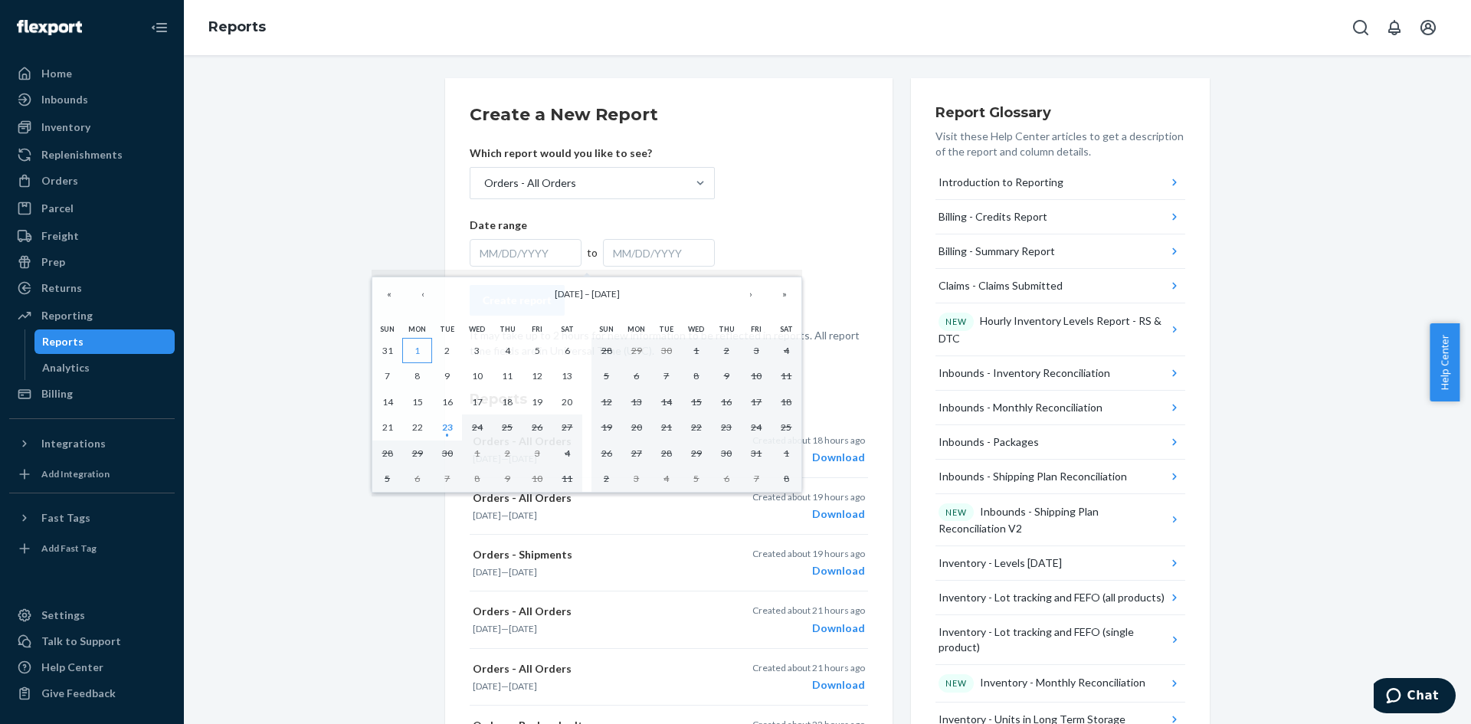
click at [423, 355] on button "1" at bounding box center [417, 351] width 30 height 26
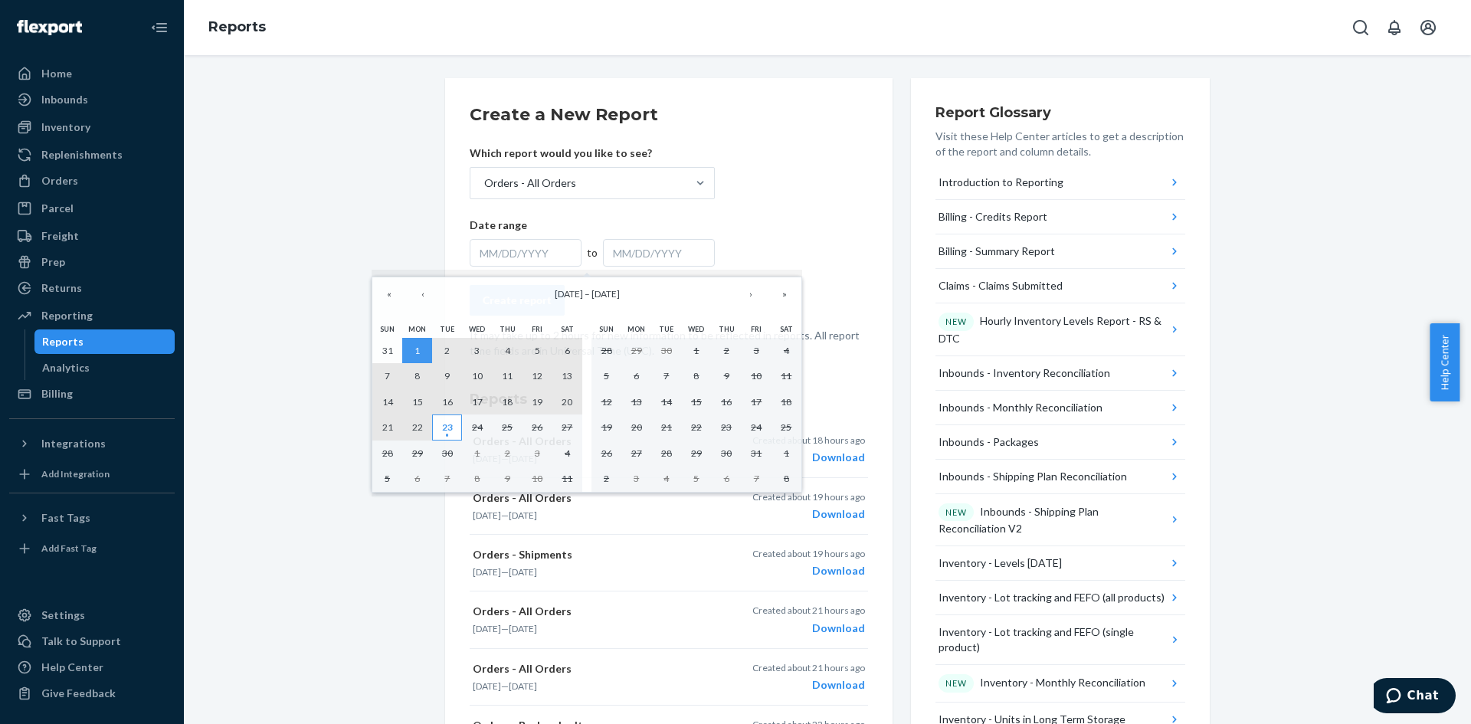
click at [453, 433] on abbr "23" at bounding box center [447, 426] width 11 height 11
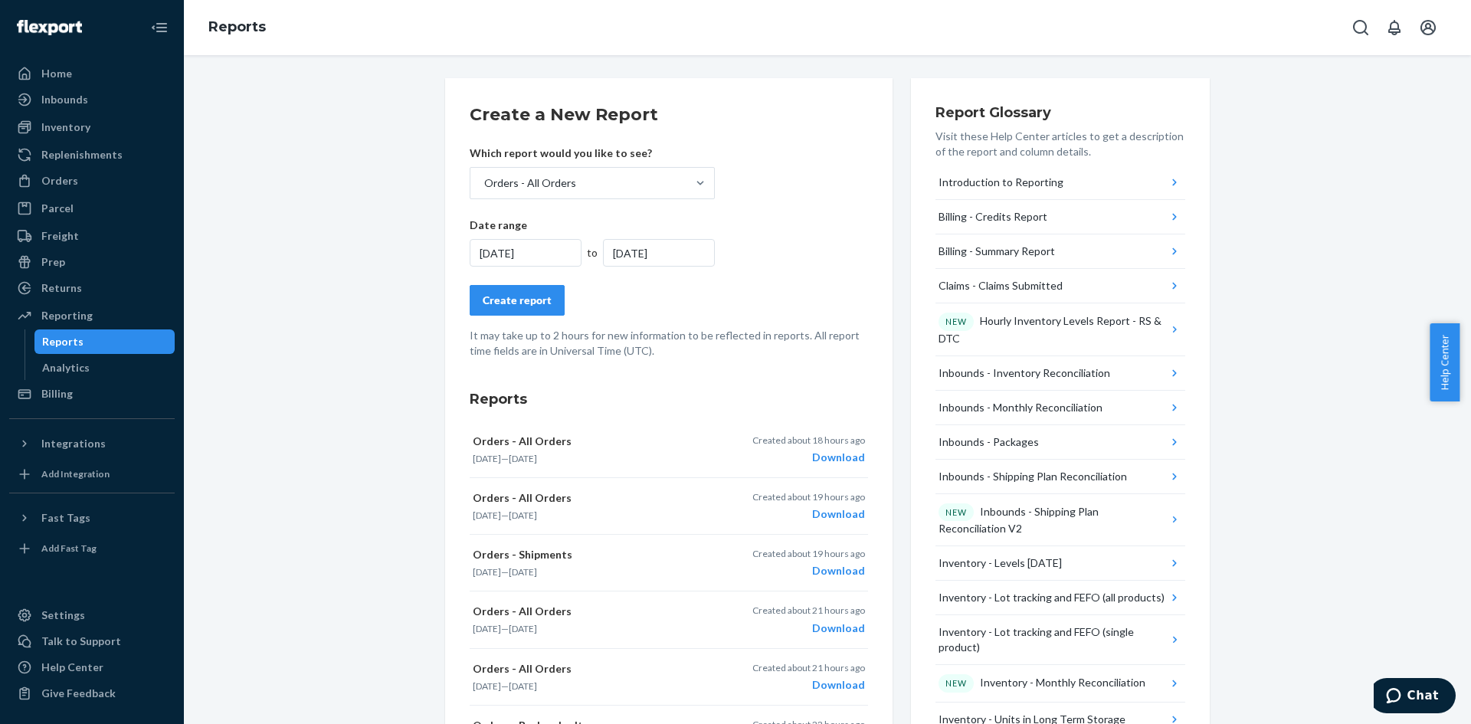
click at [679, 290] on div "Create report" at bounding box center [669, 300] width 398 height 31
click at [521, 296] on div "Create report" at bounding box center [517, 300] width 69 height 15
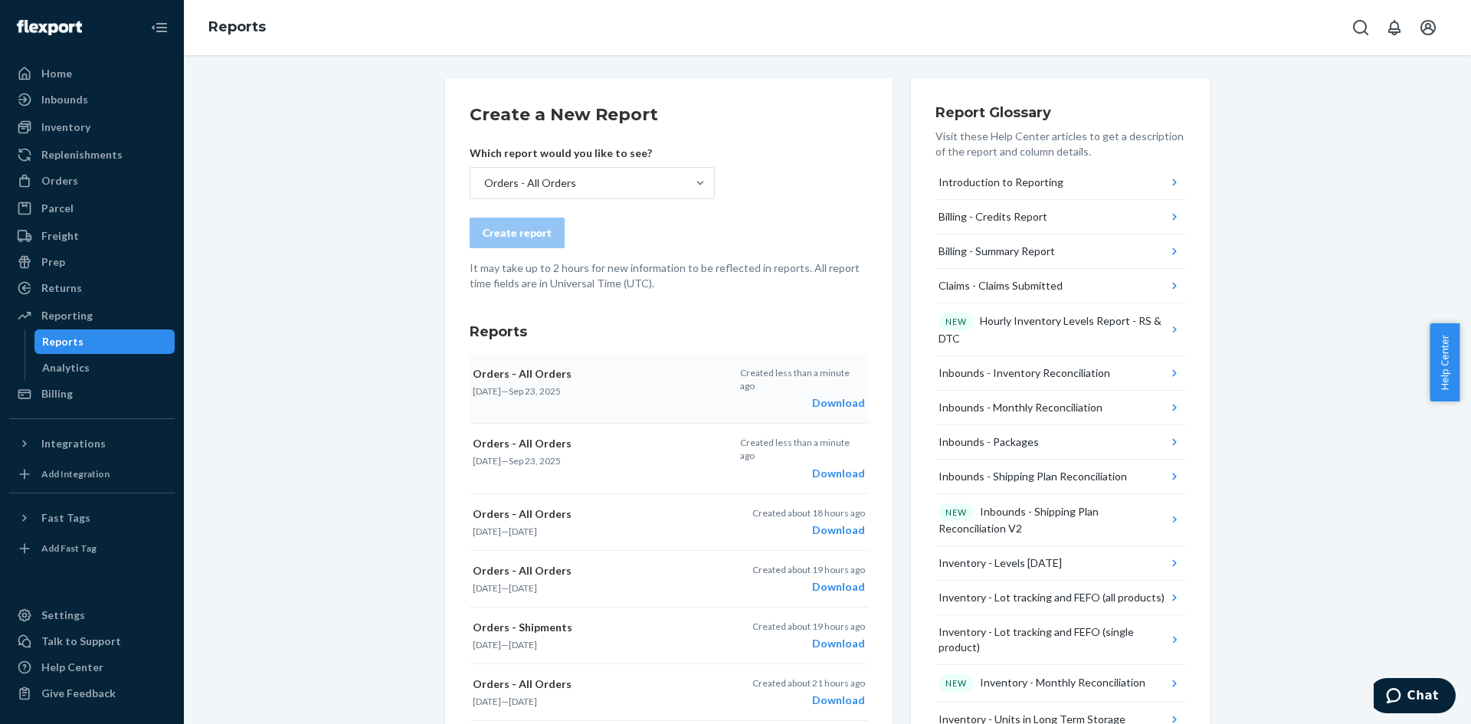
click at [834, 395] on div "Download" at bounding box center [802, 402] width 125 height 15
